Goal: Task Accomplishment & Management: Manage account settings

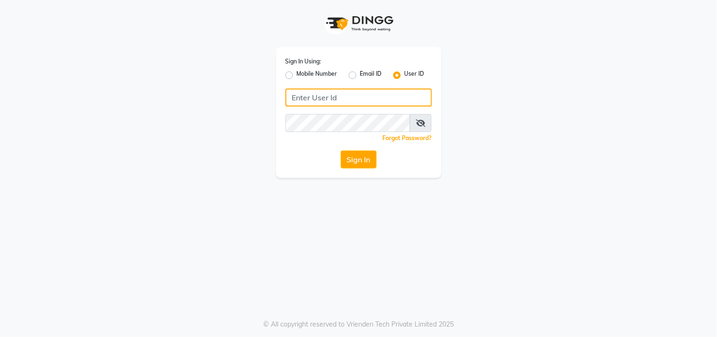
click at [339, 100] on input "Username" at bounding box center [359, 97] width 147 height 18
type input "Hionhair"
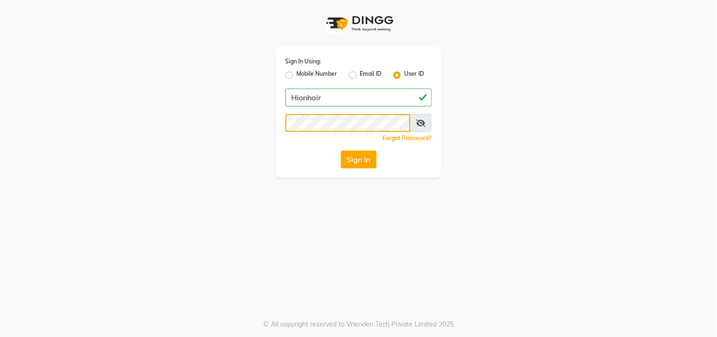
click at [341, 150] on button "Sign In" at bounding box center [359, 159] width 36 height 18
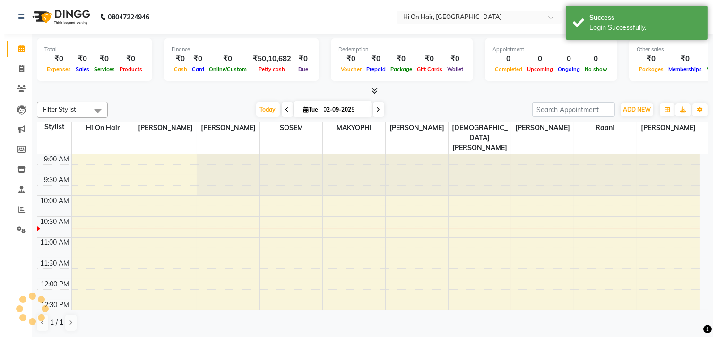
scroll to position [42, 0]
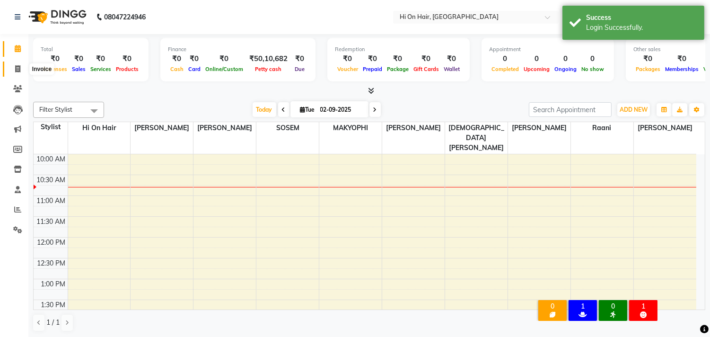
click at [19, 65] on icon at bounding box center [17, 68] width 5 height 7
select select "535"
select select "service"
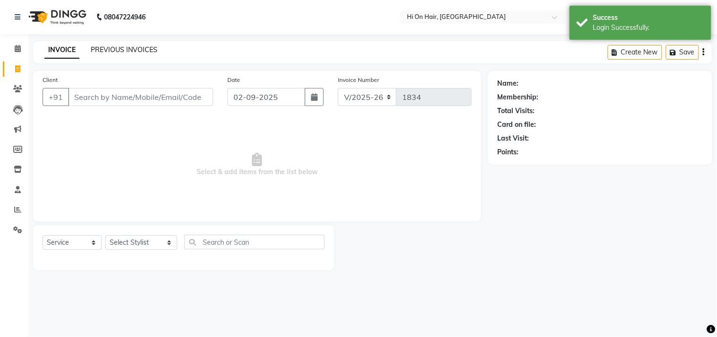
click at [130, 51] on link "PREVIOUS INVOICES" at bounding box center [124, 49] width 67 height 9
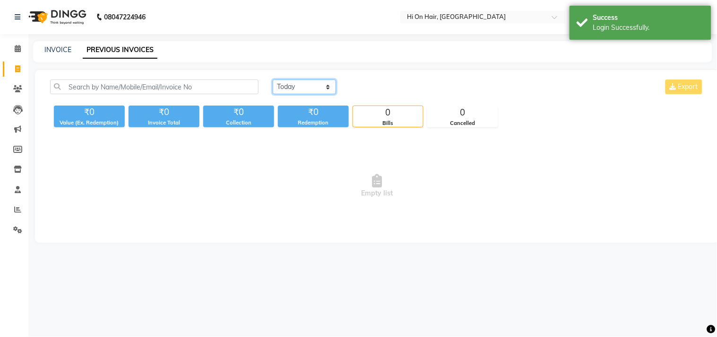
click at [301, 81] on select "[DATE] [DATE] Custom Range" at bounding box center [304, 86] width 63 height 15
select select "[DATE]"
click at [273, 79] on select "[DATE] [DATE] Custom Range" at bounding box center [304, 86] width 63 height 15
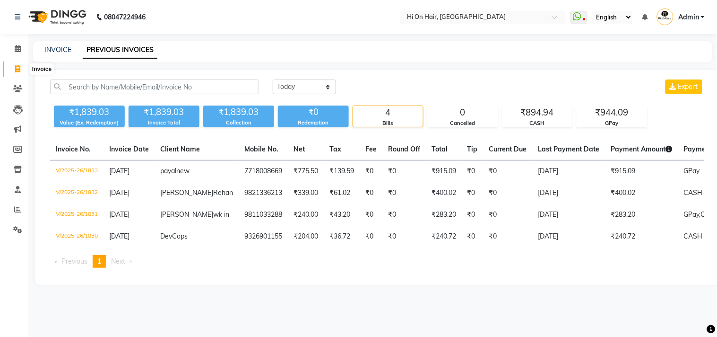
click at [15, 68] on icon at bounding box center [17, 68] width 5 height 7
select select "535"
select select "service"
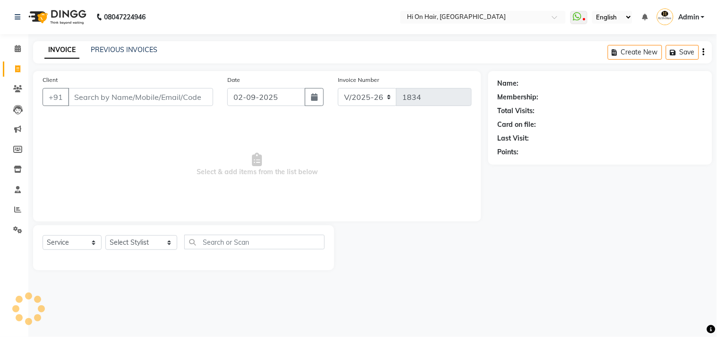
click at [125, 56] on div "INVOICE PREVIOUS INVOICES Create New Save" at bounding box center [372, 52] width 679 height 22
click at [134, 45] on link "PREVIOUS INVOICES" at bounding box center [124, 49] width 67 height 9
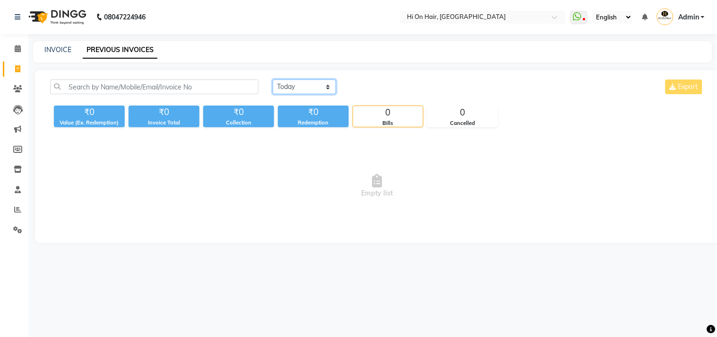
click at [284, 82] on select "[DATE] [DATE] Custom Range" at bounding box center [304, 86] width 63 height 15
select select "range"
click at [273, 79] on select "[DATE] [DATE] Custom Range" at bounding box center [304, 86] width 63 height 15
click at [14, 90] on icon at bounding box center [17, 88] width 9 height 7
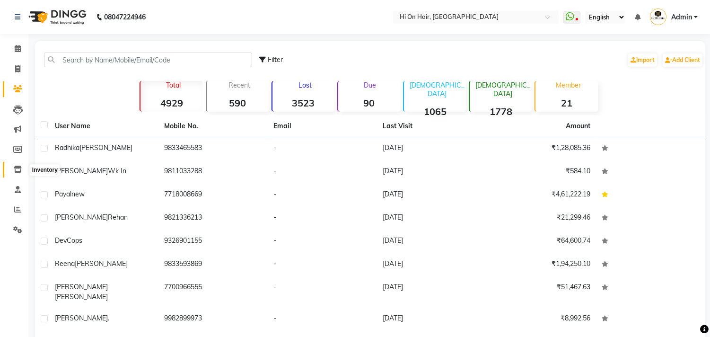
click at [15, 169] on icon at bounding box center [18, 168] width 8 height 7
select select
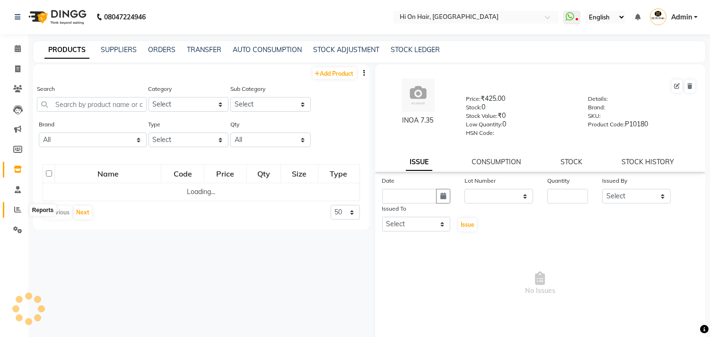
click at [17, 209] on icon at bounding box center [17, 209] width 7 height 7
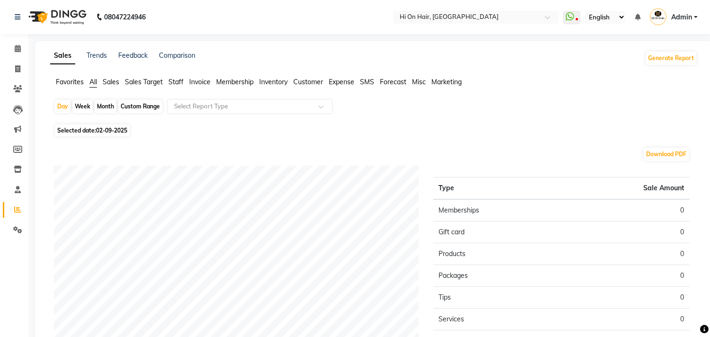
click at [100, 107] on div "Month" at bounding box center [106, 106] width 22 height 13
select select "9"
select select "2025"
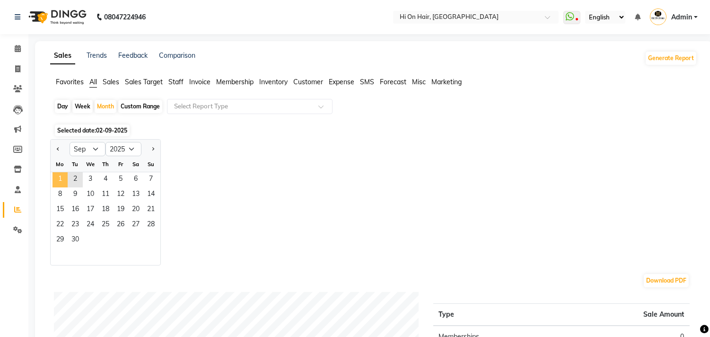
click at [67, 182] on span "1" at bounding box center [59, 179] width 15 height 15
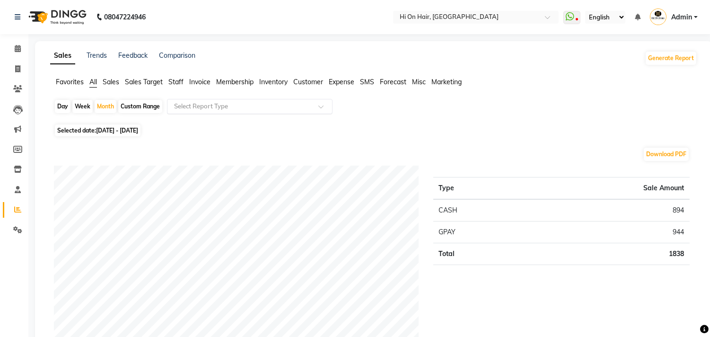
click at [191, 110] on input "text" at bounding box center [240, 106] width 136 height 9
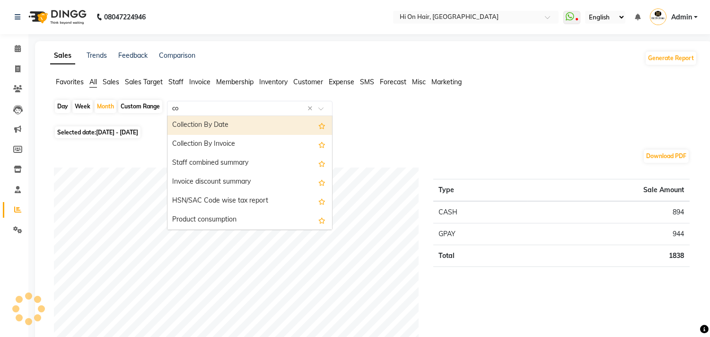
type input "com"
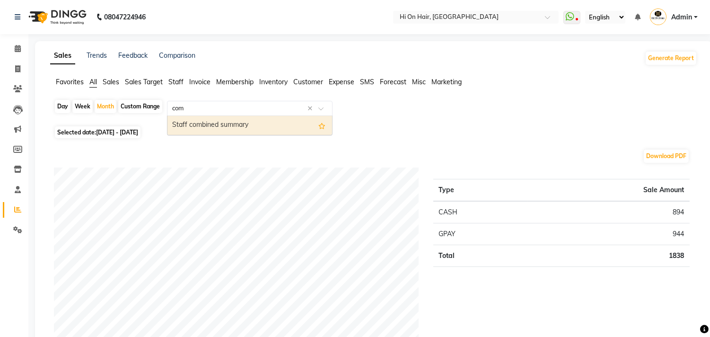
click at [194, 128] on div "Staff combined summary" at bounding box center [249, 125] width 165 height 19
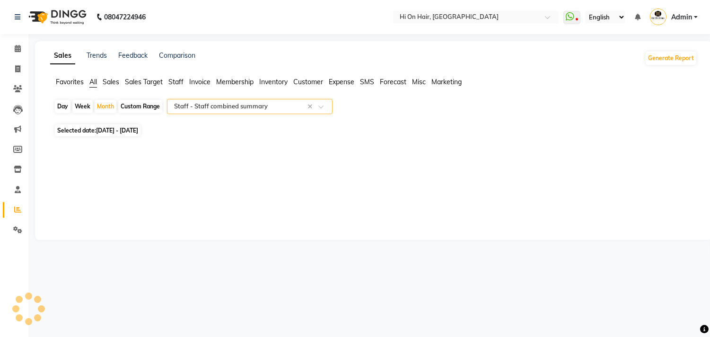
select select "full_report"
select select "csv"
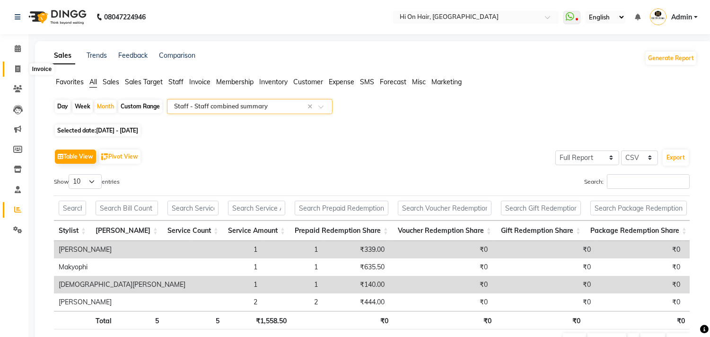
click at [17, 69] on icon at bounding box center [17, 68] width 5 height 7
select select "service"
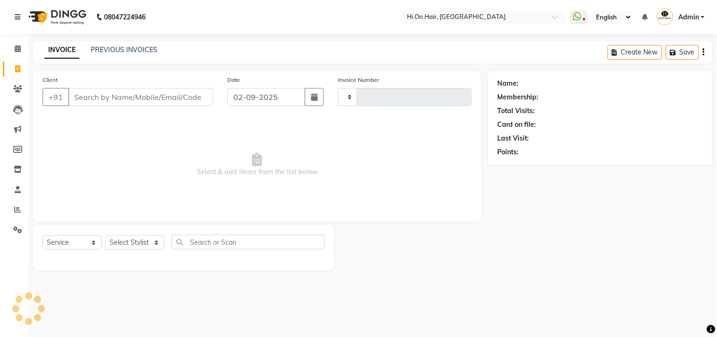
type input "1834"
select select "535"
click at [106, 50] on link "PREVIOUS INVOICES" at bounding box center [124, 49] width 67 height 9
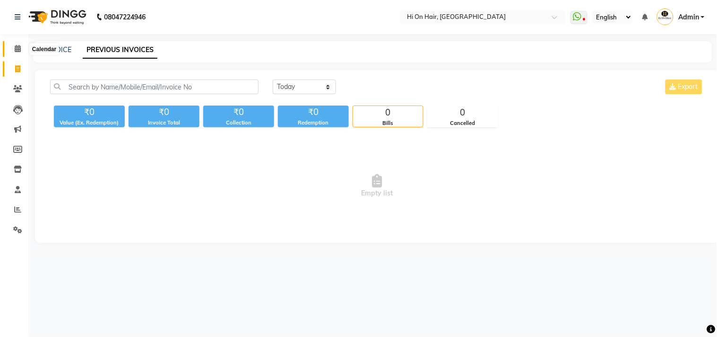
click at [19, 50] on icon at bounding box center [18, 48] width 6 height 7
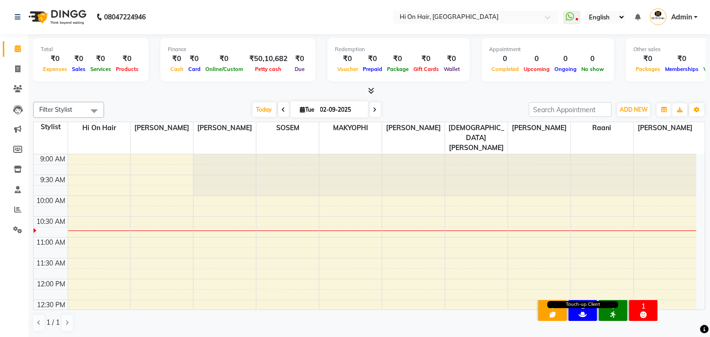
click at [580, 311] on icon at bounding box center [582, 314] width 9 height 7
click at [583, 302] on div "1" at bounding box center [582, 306] width 25 height 9
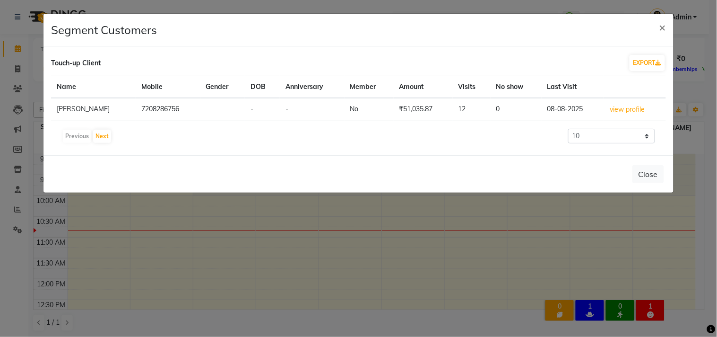
click at [649, 298] on ngb-modal-window "Segment Customers × Touch-up Client EXPORT Name Mobile Gender DOB Anniversary M…" at bounding box center [358, 168] width 717 height 337
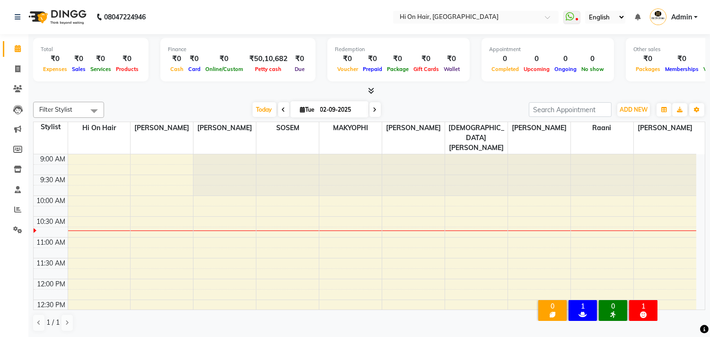
click at [651, 302] on div "1" at bounding box center [643, 306] width 25 height 9
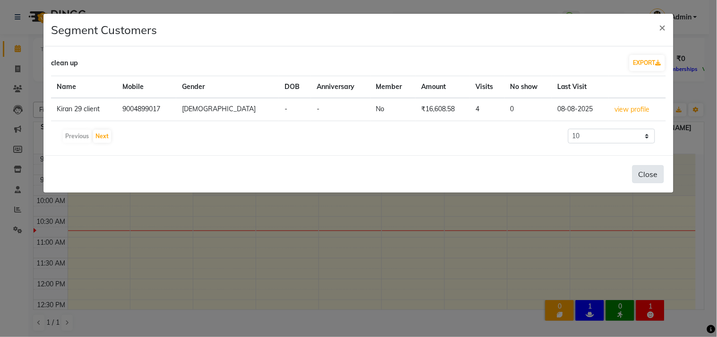
click at [652, 174] on button "Close" at bounding box center [649, 174] width 32 height 18
